Goal: Task Accomplishment & Management: Manage account settings

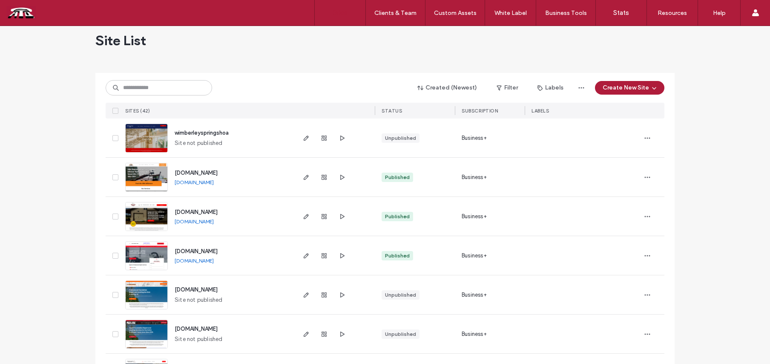
scroll to position [72, 0]
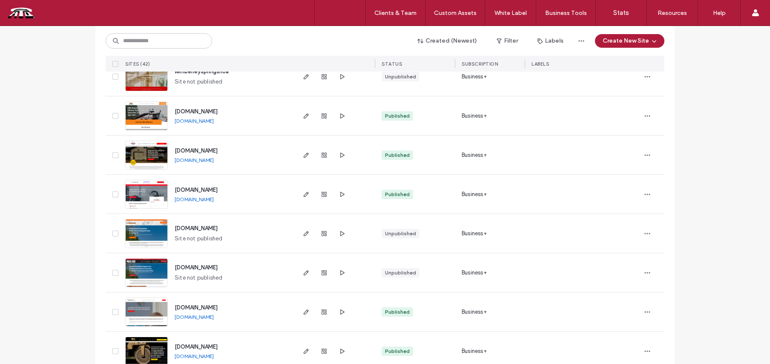
click at [191, 227] on span "[DOMAIN_NAME]" at bounding box center [196, 228] width 43 height 6
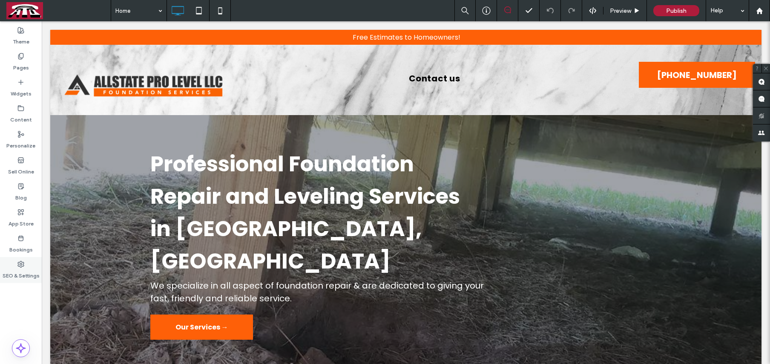
click at [21, 264] on icon at bounding box center [20, 264] width 7 height 7
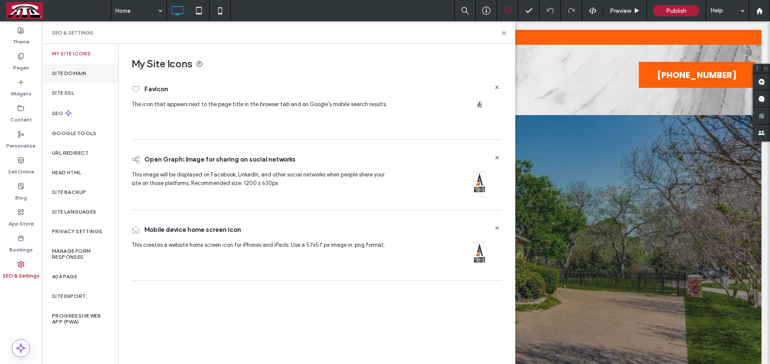
click at [77, 75] on label "Site Domain" at bounding box center [69, 73] width 34 height 6
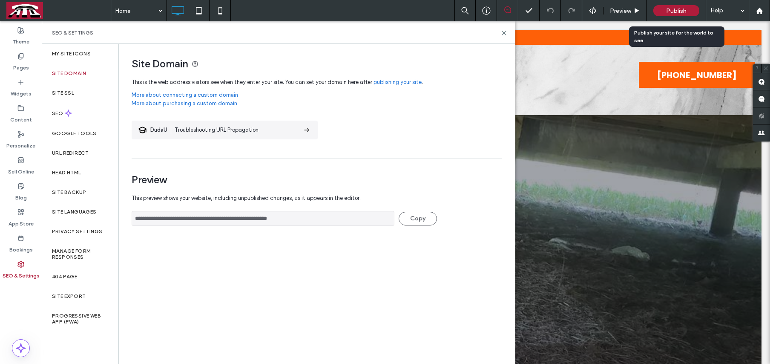
click at [683, 9] on span "Publish" at bounding box center [676, 10] width 20 height 7
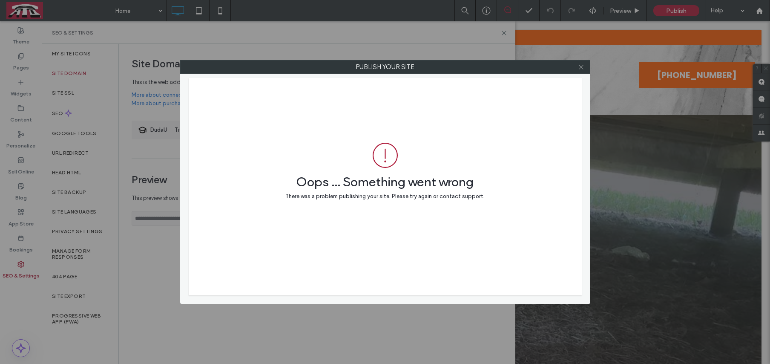
click at [580, 66] on icon at bounding box center [581, 67] width 6 height 6
